Goal: Task Accomplishment & Management: Manage account settings

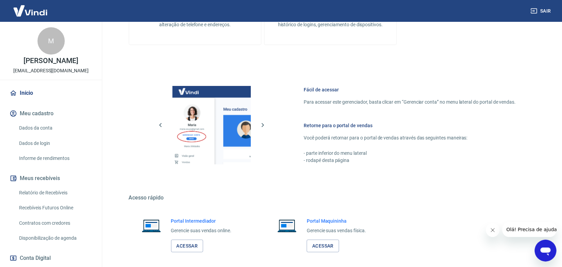
scroll to position [264, 0]
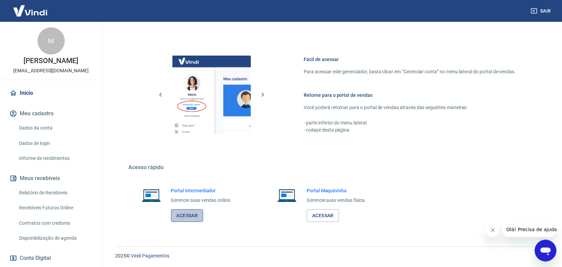
click at [188, 214] on link "Acessar" at bounding box center [187, 215] width 32 height 13
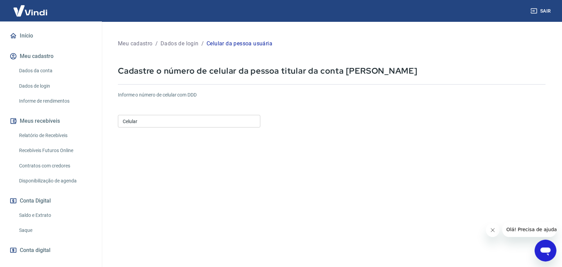
scroll to position [89, 0]
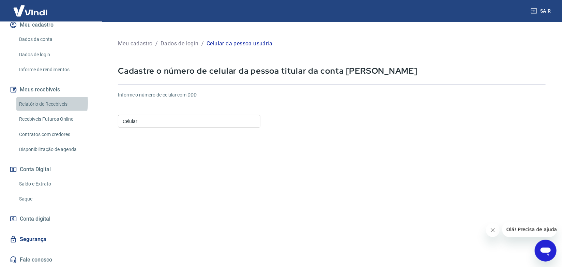
click at [37, 102] on link "Relatório de Recebíveis" at bounding box center [54, 104] width 77 height 14
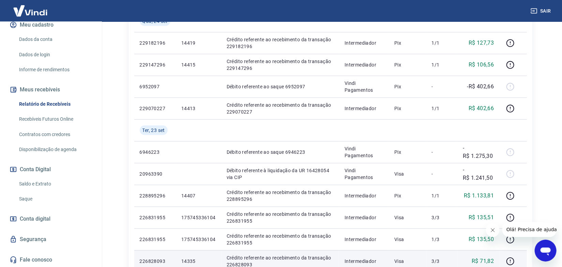
scroll to position [273, 0]
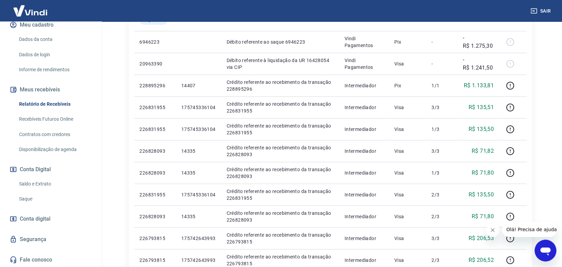
click at [30, 199] on link "Saque" at bounding box center [54, 199] width 77 height 14
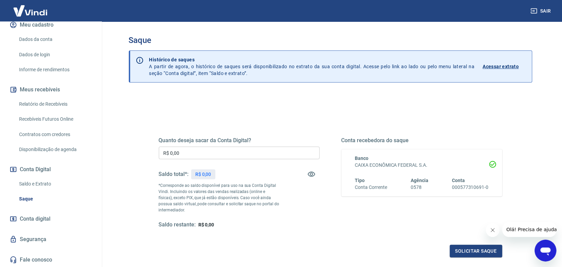
click at [497, 68] on p "Acessar extrato" at bounding box center [501, 66] width 36 height 7
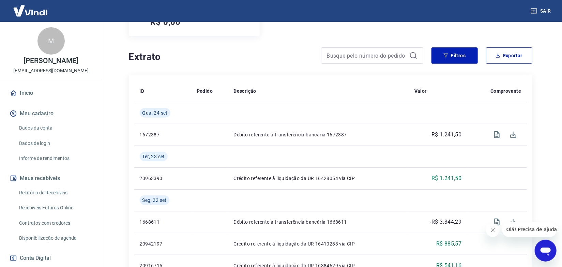
scroll to position [91, 0]
